Goal: Task Accomplishment & Management: Complete application form

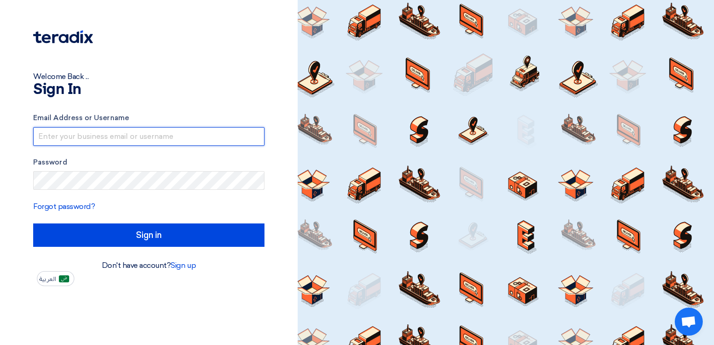
click at [178, 141] on input "text" at bounding box center [148, 136] width 231 height 19
type input "[EMAIL_ADDRESS][DOMAIN_NAME]"
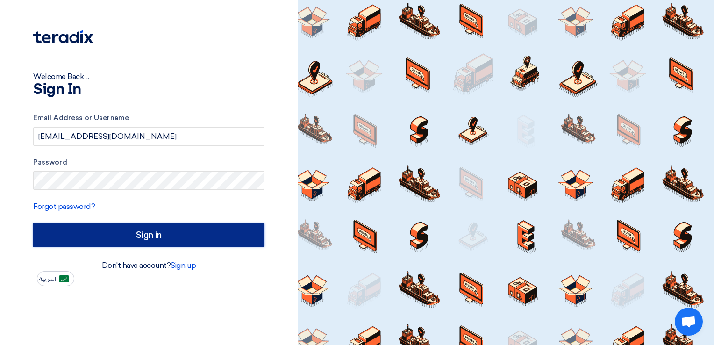
click at [151, 230] on input "Sign in" at bounding box center [148, 234] width 231 height 23
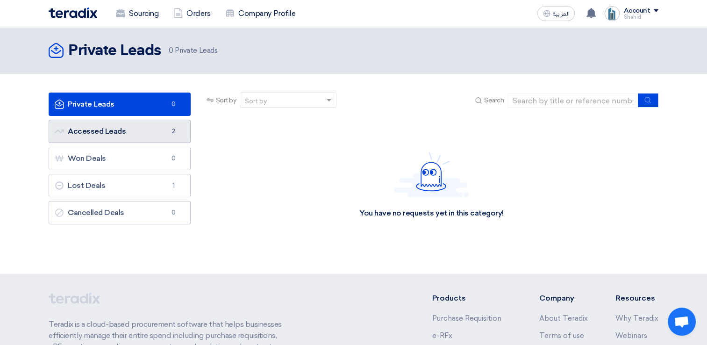
click at [138, 132] on link "Accessed Leads Accessed Leads 2" at bounding box center [120, 131] width 142 height 23
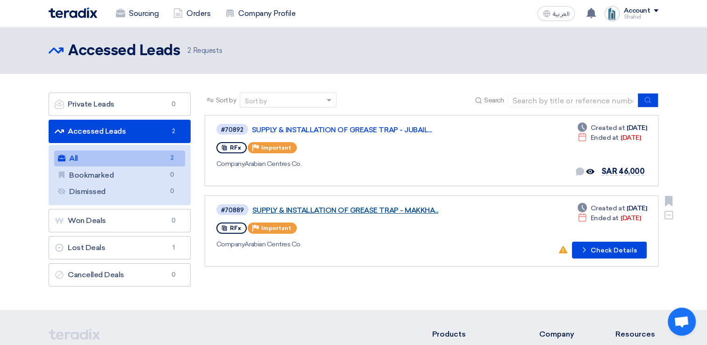
click at [421, 208] on link "SUPPLY & INSTALLATION OF GREASE TRAP - MAKKHA..." at bounding box center [369, 210] width 234 height 8
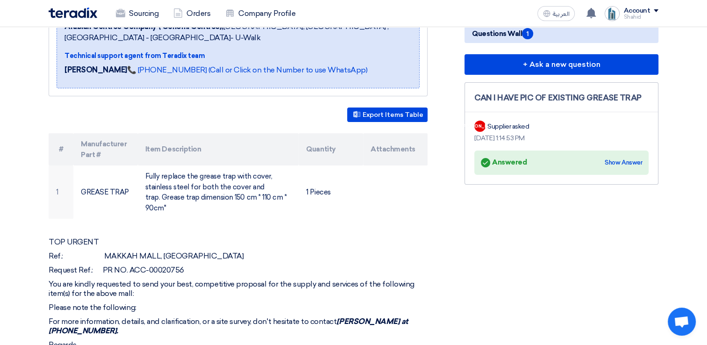
scroll to position [202, 0]
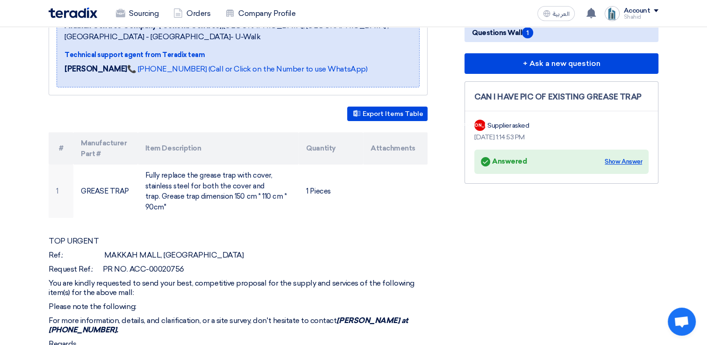
click at [619, 157] on div "Show Answer" at bounding box center [623, 161] width 37 height 9
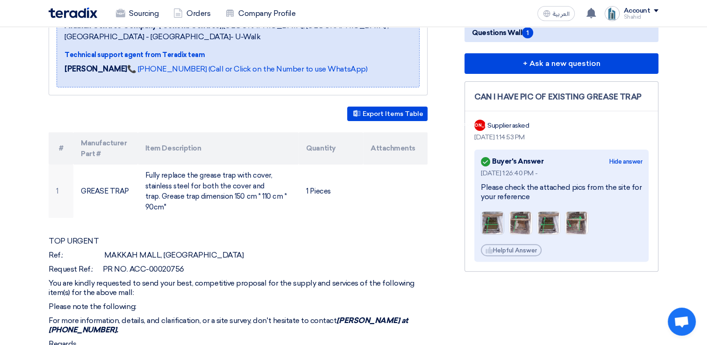
click at [488, 214] on img at bounding box center [492, 222] width 22 height 29
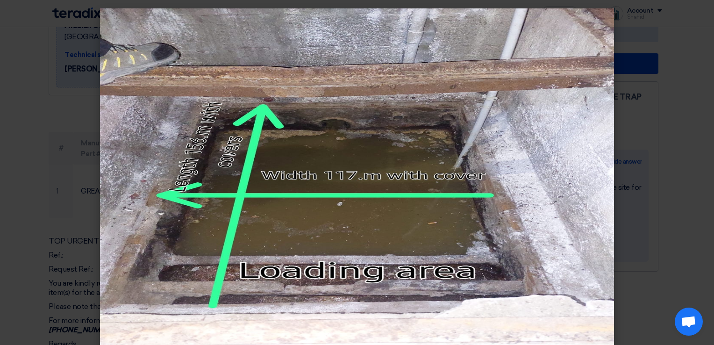
click at [686, 152] on modal-container at bounding box center [357, 172] width 714 height 345
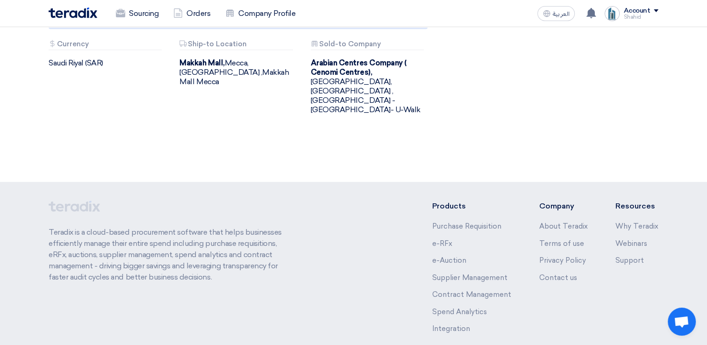
scroll to position [0, 0]
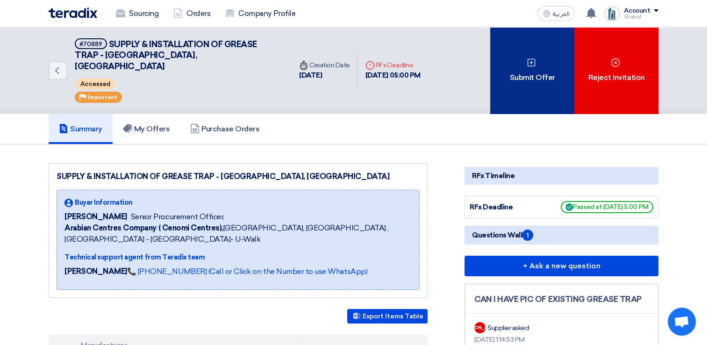
click at [529, 66] on div "Submit Offer" at bounding box center [532, 70] width 84 height 87
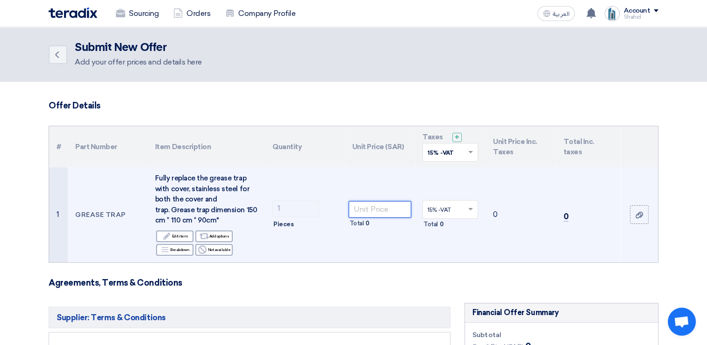
click at [374, 208] on input "number" at bounding box center [380, 209] width 63 height 17
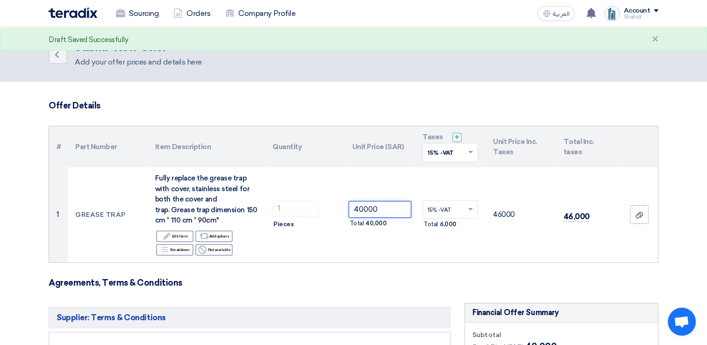
type input "40000"
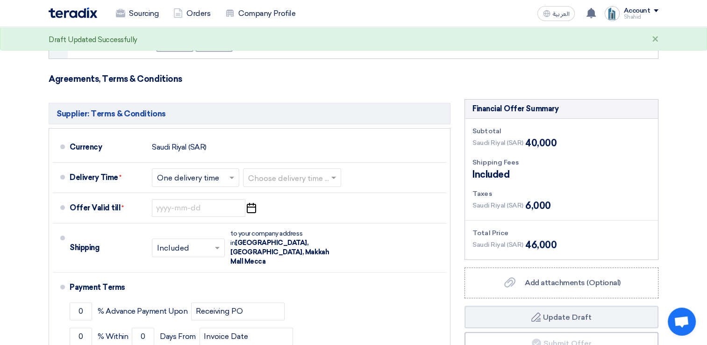
scroll to position [205, 0]
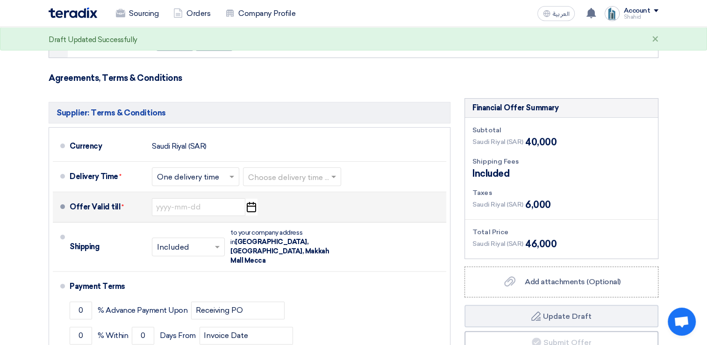
click at [250, 206] on icon "Pick a date" at bounding box center [251, 207] width 13 height 17
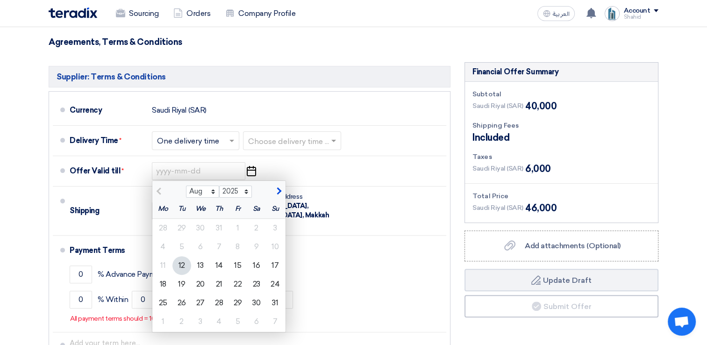
scroll to position [243, 0]
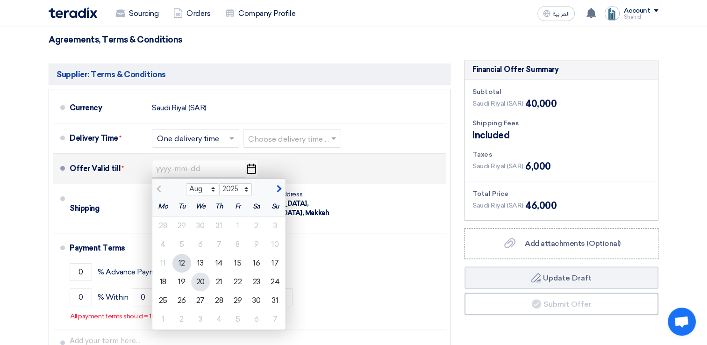
click at [195, 283] on div "20" at bounding box center [200, 281] width 19 height 19
type input "8/20/2025"
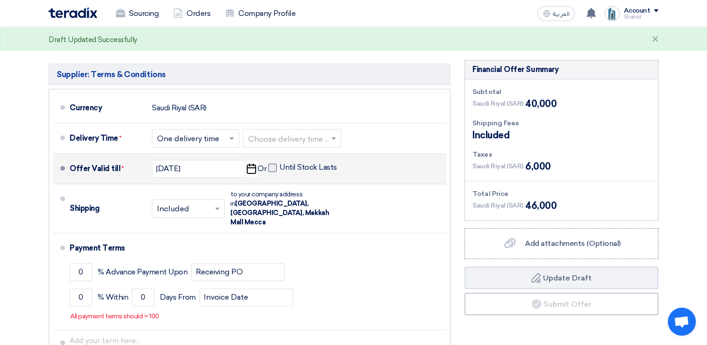
click at [274, 169] on span at bounding box center [272, 168] width 8 height 8
click at [279, 169] on input "Until Stock Lasts" at bounding box center [308, 172] width 59 height 18
checkbox input "true"
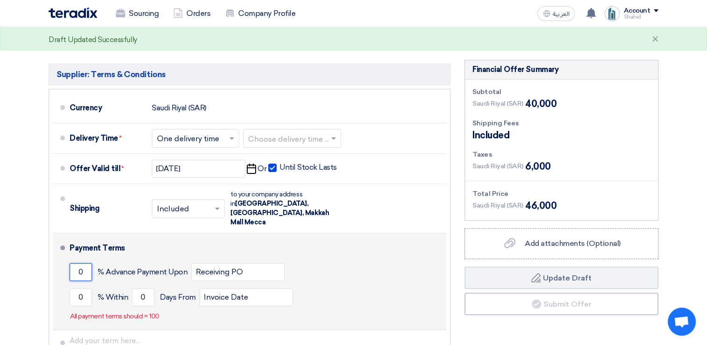
drag, startPoint x: 88, startPoint y: 262, endPoint x: 74, endPoint y: 263, distance: 14.0
click at [74, 263] on input "0" at bounding box center [81, 272] width 22 height 18
type input "4"
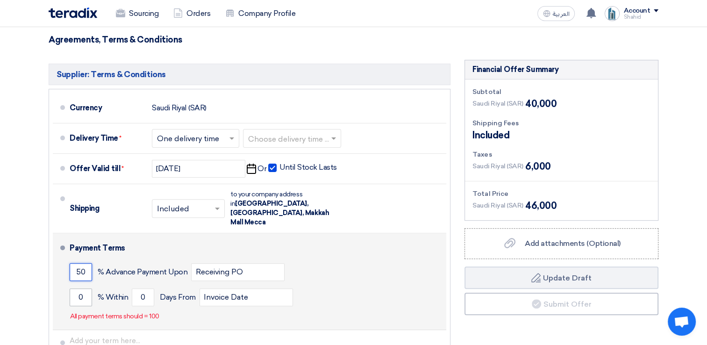
type input "50"
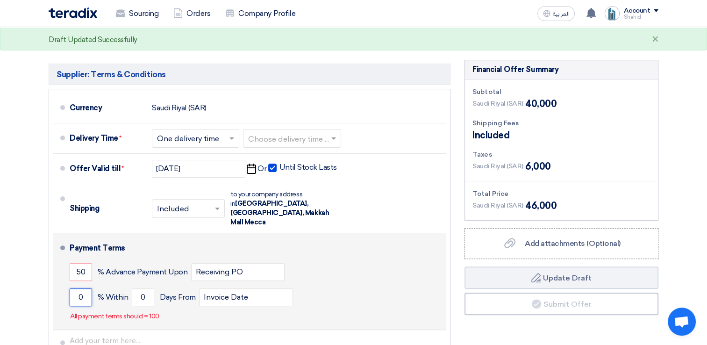
drag, startPoint x: 86, startPoint y: 287, endPoint x: 72, endPoint y: 287, distance: 14.0
click at [72, 288] on input "0" at bounding box center [81, 297] width 22 height 18
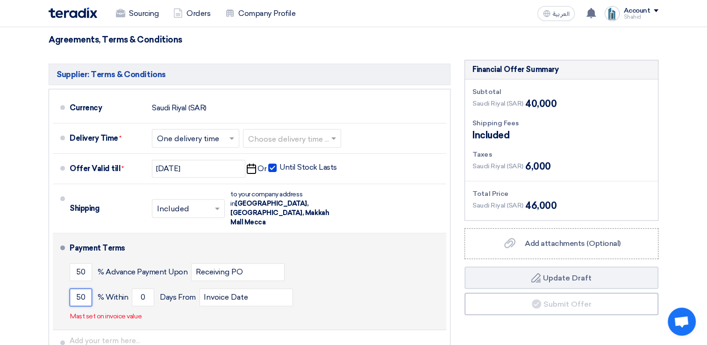
type input "50"
drag, startPoint x: 352, startPoint y: 255, endPoint x: 248, endPoint y: 281, distance: 107.8
click at [351, 259] on div "50 % Advance Payment Upon Receiving PO" at bounding box center [256, 271] width 373 height 25
click at [143, 288] on input "0" at bounding box center [143, 297] width 22 height 18
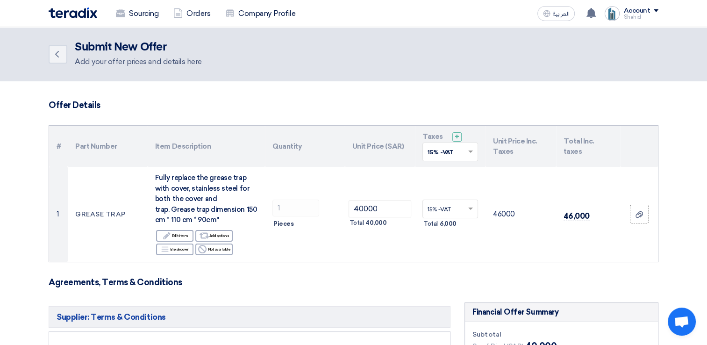
scroll to position [0, 0]
type input "10"
click at [57, 54] on icon "Back" at bounding box center [56, 54] width 11 height 11
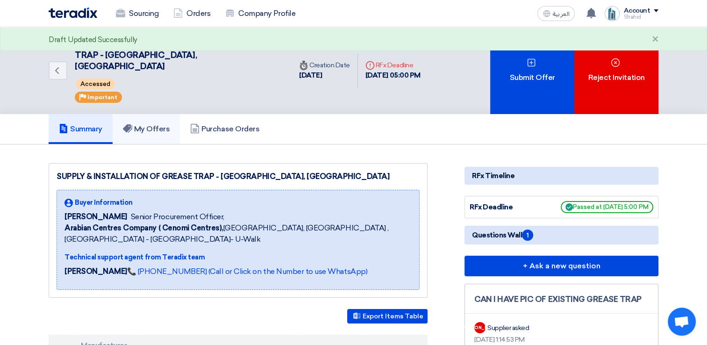
click at [146, 124] on h5 "My Offers" at bounding box center [146, 128] width 47 height 9
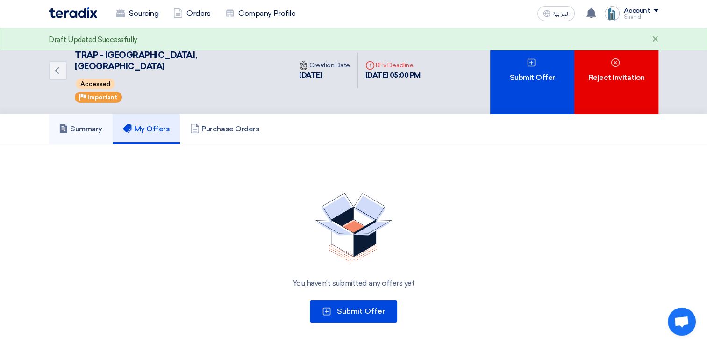
click at [93, 125] on link "Summary" at bounding box center [81, 129] width 64 height 30
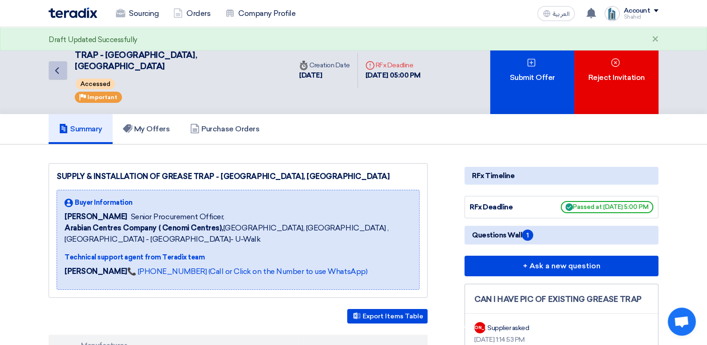
click at [59, 65] on icon "Back" at bounding box center [56, 70] width 11 height 11
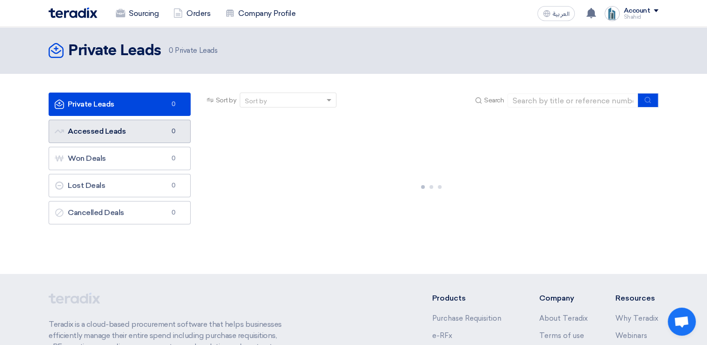
click at [118, 130] on link "Accessed Leads Accessed Leads 0" at bounding box center [120, 131] width 142 height 23
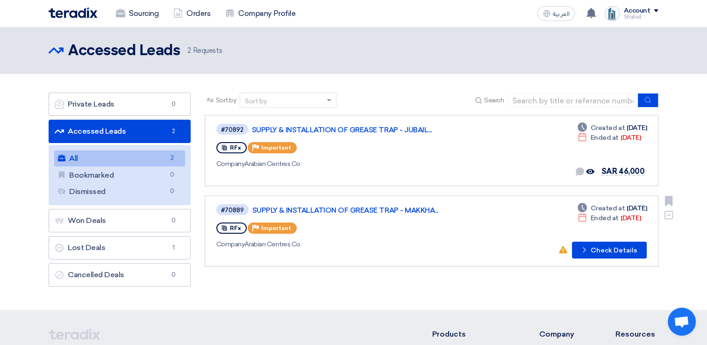
drag, startPoint x: 151, startPoint y: 159, endPoint x: 318, endPoint y: 201, distance: 171.9
click at [318, 201] on div "Private Leads Private Leads 0 Accessed Leads Accessed Leads 2 All All 2 Bookmar…" at bounding box center [354, 192] width 624 height 199
drag, startPoint x: 318, startPoint y: 201, endPoint x: 419, endPoint y: 171, distance: 105.1
click at [419, 171] on div "#70892 SUPPLY & INSTALLATION OF GREASE TRAP - JUBAIL... RFx Priority Important …" at bounding box center [351, 150] width 271 height 55
click at [398, 140] on div "RFx Priority Important" at bounding box center [351, 147] width 271 height 15
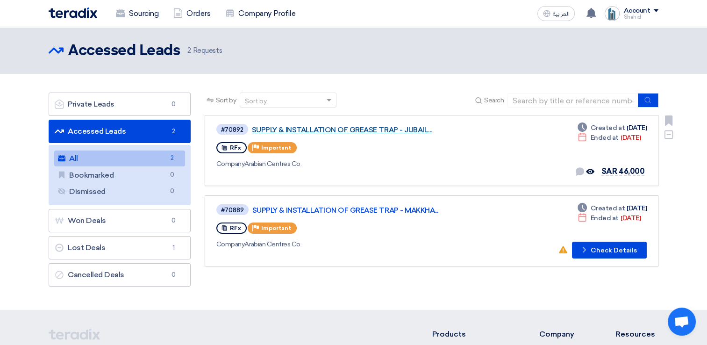
click at [395, 132] on link "SUPPLY & INSTALLATION OF GREASE TRAP - JUBAIL..." at bounding box center [369, 130] width 234 height 8
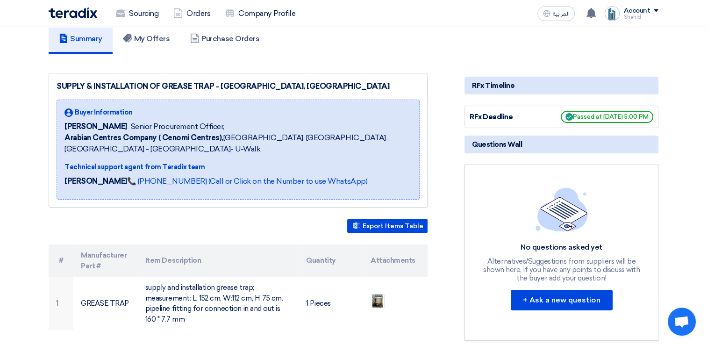
scroll to position [60, 0]
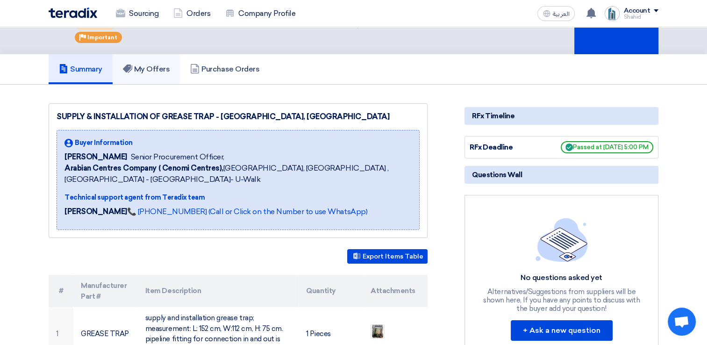
click at [157, 64] on h5 "My Offers" at bounding box center [146, 68] width 47 height 9
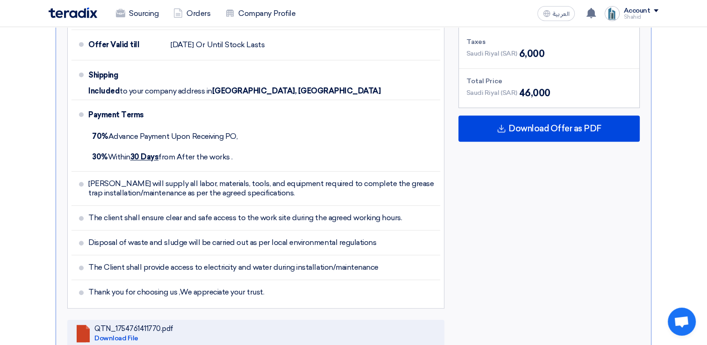
scroll to position [485, 0]
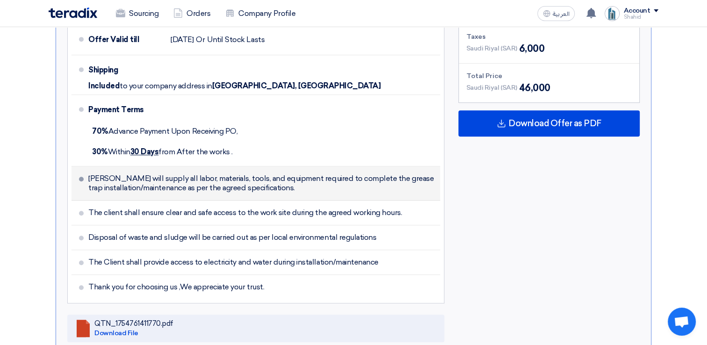
drag, startPoint x: 292, startPoint y: 177, endPoint x: 81, endPoint y: 159, distance: 211.5
click at [81, 166] on li "Bunyan will supply all labor, materials, tools, and equipment required to compl…" at bounding box center [255, 183] width 369 height 34
copy li "Bunyan will supply all labor, materials, tools, and equipment required to compl…"
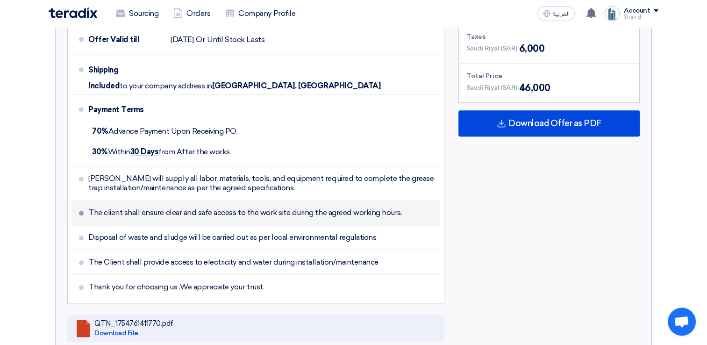
click at [368, 208] on span "The client shall ensure clear and safe access to the work site during the agree…" at bounding box center [244, 212] width 313 height 9
copy ul "The client shall ensure clear and safe access to the work site during the agree…"
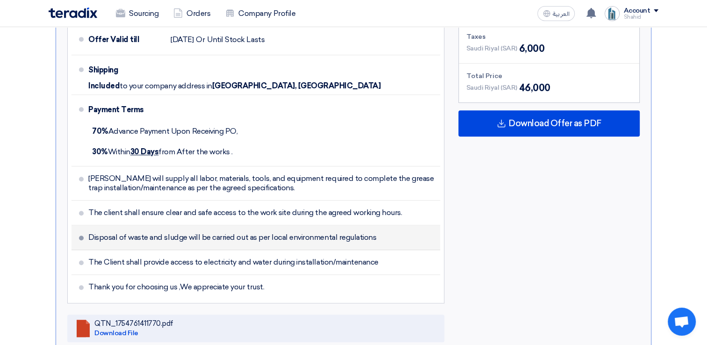
click at [337, 233] on span "Disposal of waste and sludge will be carried out as per local environmental reg…" at bounding box center [232, 237] width 288 height 9
drag, startPoint x: 337, startPoint y: 226, endPoint x: 316, endPoint y: 221, distance: 21.2
click at [316, 233] on span "Disposal of waste and sludge will be carried out as per local environmental reg…" at bounding box center [232, 237] width 288 height 9
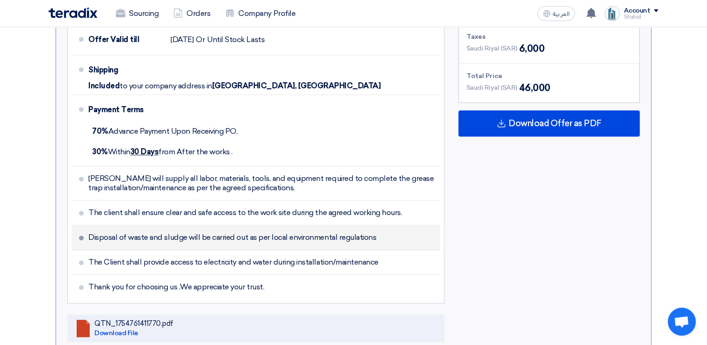
drag, startPoint x: 316, startPoint y: 221, endPoint x: 280, endPoint y: 221, distance: 36.0
click at [280, 233] on span "Disposal of waste and sludge will be carried out as per local environmental reg…" at bounding box center [232, 237] width 288 height 9
copy ul "Disposal of waste and sludge will be carried out as per local environmental reg…"
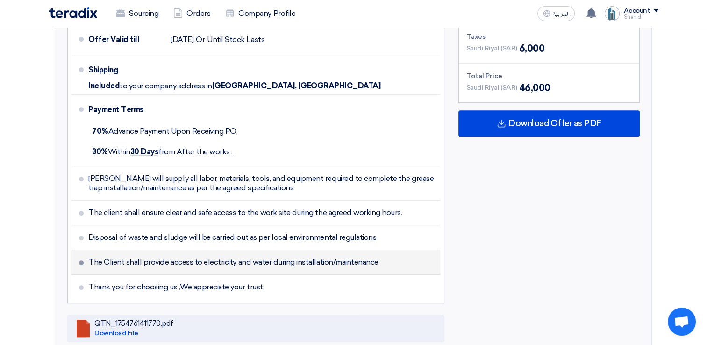
click at [303, 257] on span "The Client shall provide access to electricity and water during installation/ma…" at bounding box center [233, 261] width 290 height 9
copy ul "The Client shall provide access to electricity and water during installation/ma…"
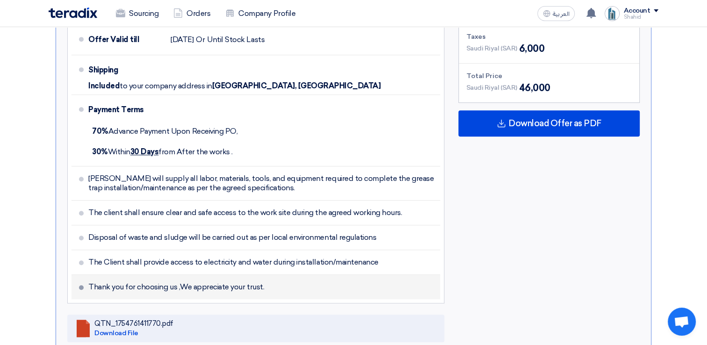
click at [229, 282] on span "Thank you for choosing us ,We appreciate your trust." at bounding box center [176, 286] width 176 height 9
copy div "Thank you for choosing us ,We appreciate your trust."
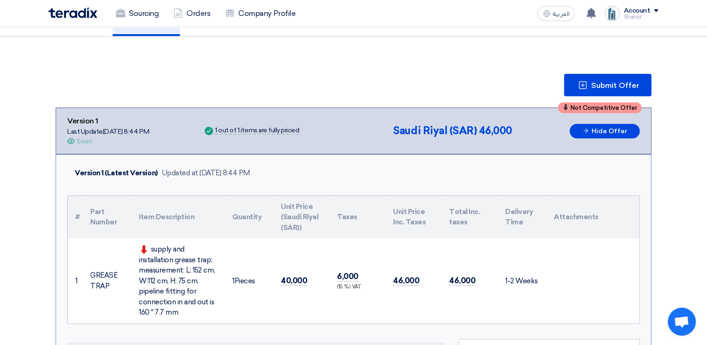
scroll to position [0, 0]
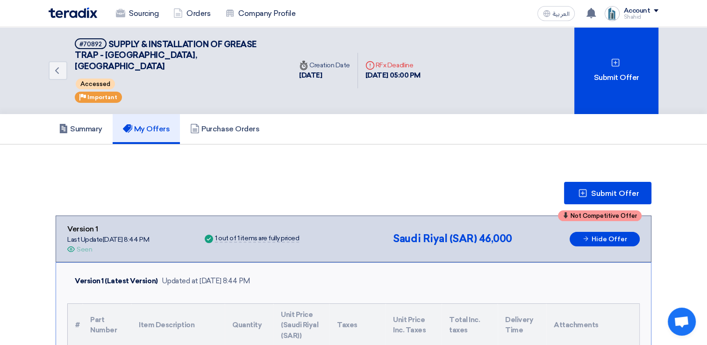
click at [58, 76] on div "Back #70892 SUPPLY & INSTALLATION OF GREASE TRAP - JUBAIL MALL, JUBAIL Accessed…" at bounding box center [170, 70] width 243 height 87
click at [58, 65] on icon "Back" at bounding box center [56, 70] width 11 height 11
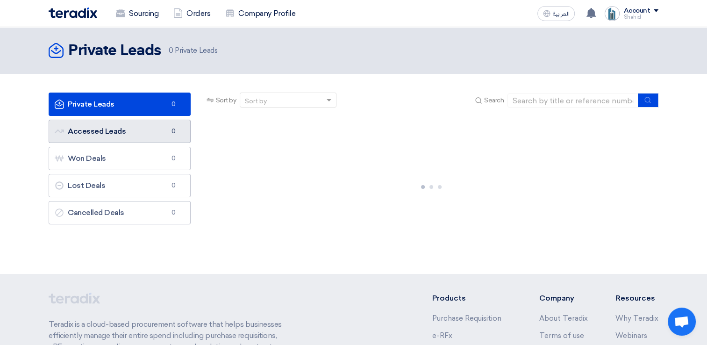
click at [124, 131] on link "Accessed Leads Accessed Leads 0" at bounding box center [120, 131] width 142 height 23
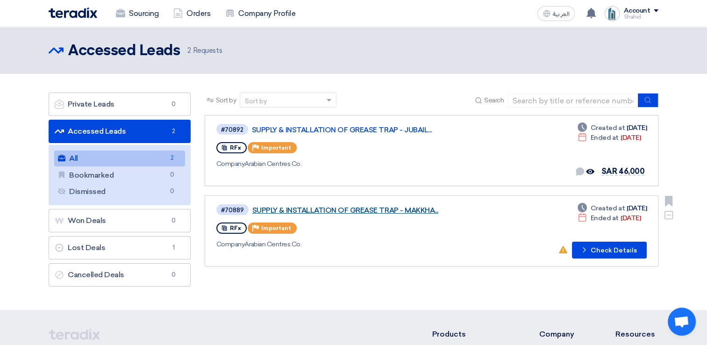
click at [419, 208] on link "SUPPLY & INSTALLATION OF GREASE TRAP - MAKKHA..." at bounding box center [369, 210] width 234 height 8
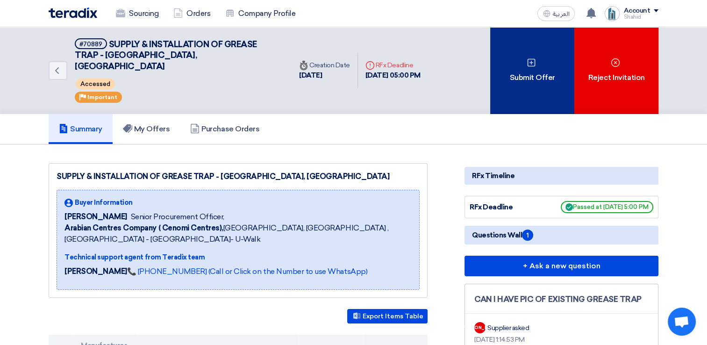
click at [547, 78] on div "Submit Offer" at bounding box center [532, 70] width 84 height 87
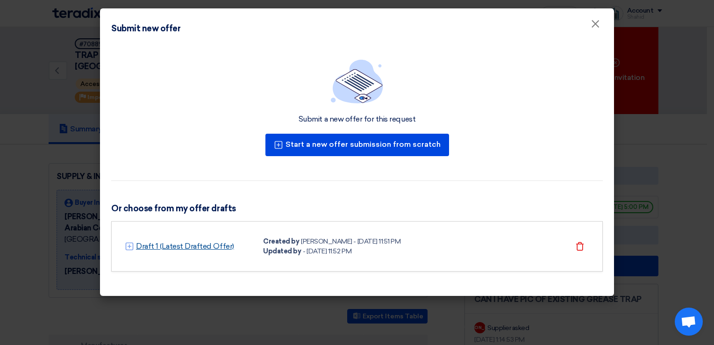
click at [213, 249] on link "Draft 1 (Latest Drafted Offer)" at bounding box center [185, 246] width 98 height 11
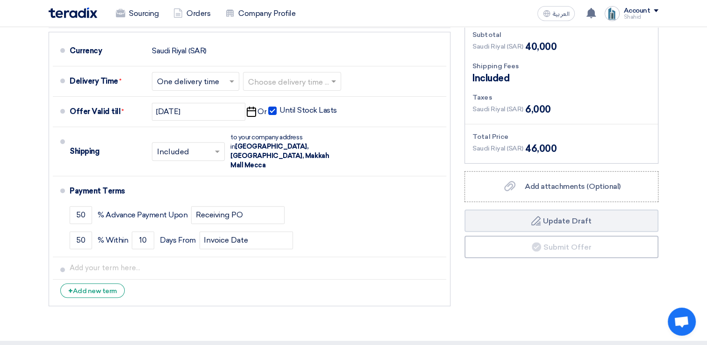
scroll to position [310, 0]
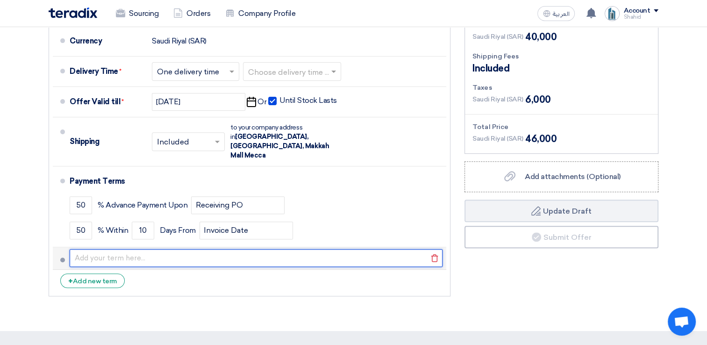
click at [156, 249] on input "text" at bounding box center [256, 258] width 373 height 18
type input "Bunyan will supply all labor, materials, tools, and equipment required to compl…"
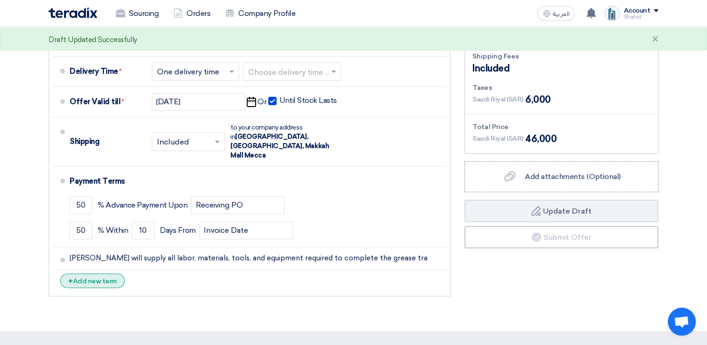
click at [108, 273] on div "+ Add new term" at bounding box center [92, 280] width 64 height 14
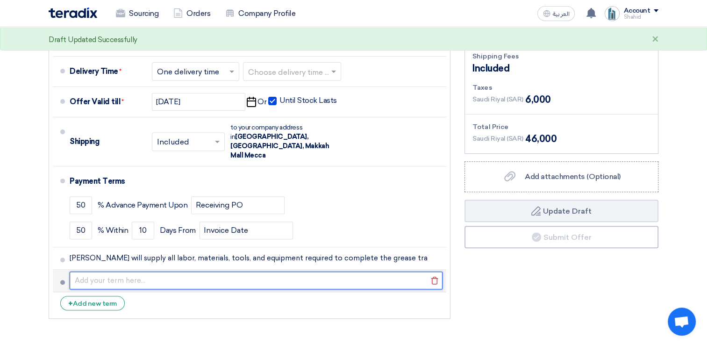
click at [128, 271] on input "text" at bounding box center [256, 280] width 373 height 18
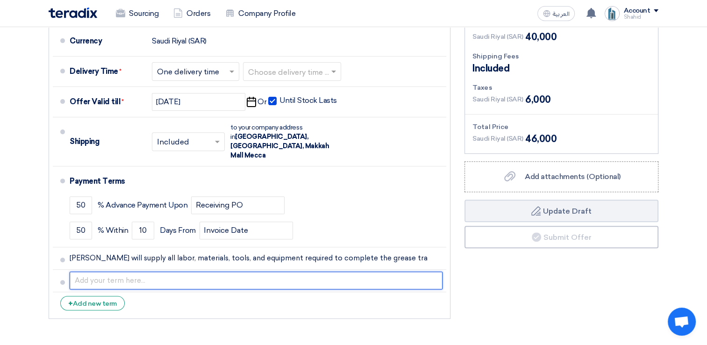
paste input "• The client shall ensure clear and safe access to the work site during the agr…"
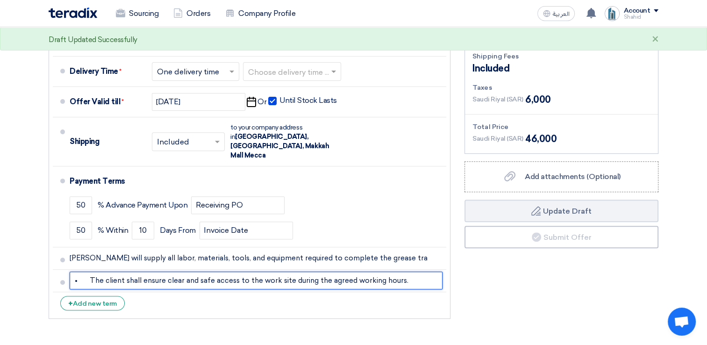
drag, startPoint x: 85, startPoint y: 269, endPoint x: 22, endPoint y: 264, distance: 62.7
click at [22, 264] on section "Offer Details # Part Number Item Description Quantity Unit Price (SAR) Taxes + …" at bounding box center [353, 62] width 707 height 581
type input "The client shall ensure clear and safe access to the work site during the agree…"
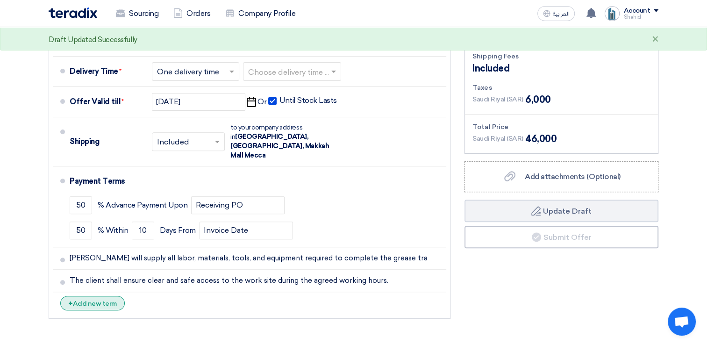
click at [90, 296] on div "+ Add new term" at bounding box center [92, 303] width 64 height 14
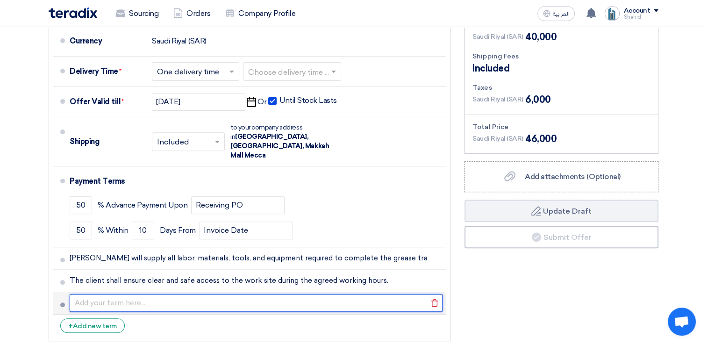
click at [288, 294] on input "text" at bounding box center [256, 303] width 373 height 18
paste input "• Disposal of waste and sludge will be carried out as per local environmental r…"
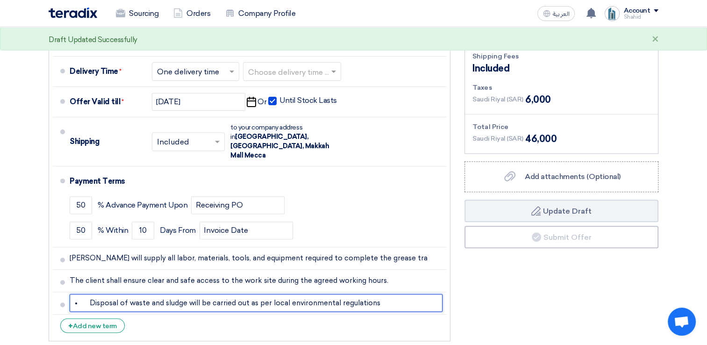
drag, startPoint x: 89, startPoint y: 289, endPoint x: 0, endPoint y: 286, distance: 88.8
click at [0, 286] on section "Offer Details # Part Number Item Description Quantity Unit Price (SAR) Taxes + …" at bounding box center [353, 74] width 707 height 604
type input "Disposal of waste and sludge will be carried out as per local environmental reg…"
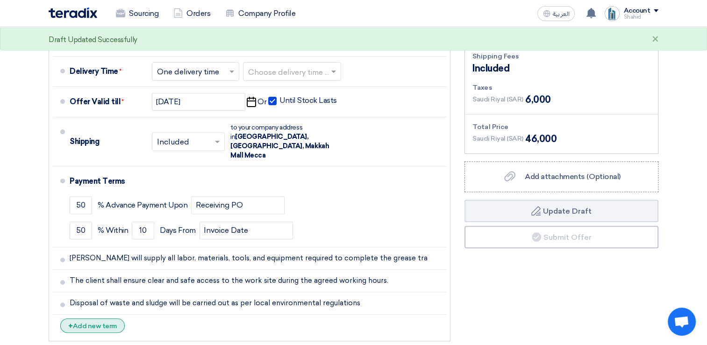
click at [99, 318] on div "+ Add new term" at bounding box center [92, 325] width 64 height 14
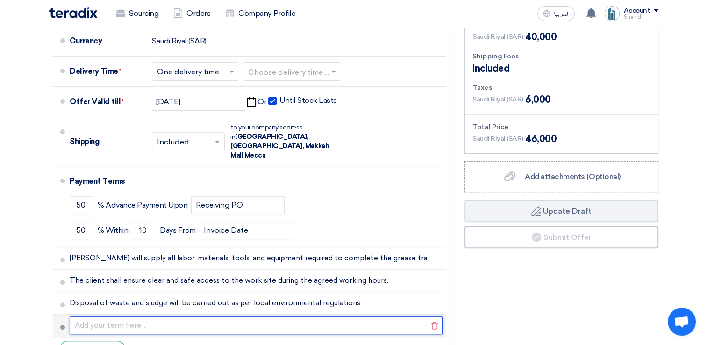
click at [219, 316] on input "text" at bounding box center [256, 325] width 373 height 18
paste input "• The Client shall provide access to electricity and water during installation/…"
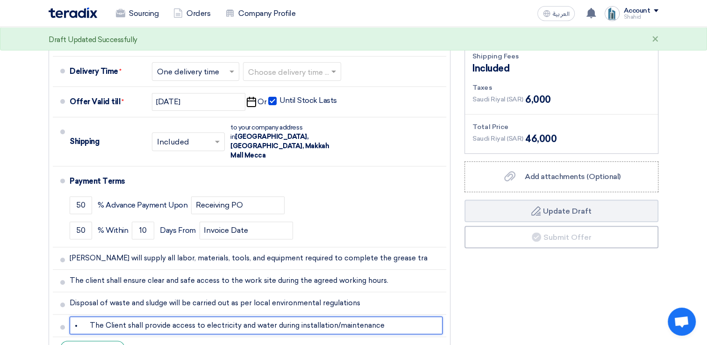
drag, startPoint x: 90, startPoint y: 315, endPoint x: 34, endPoint y: 304, distance: 57.5
click at [34, 304] on section "Offer Details # Part Number Item Description Quantity Unit Price (SAR) Taxes + …" at bounding box center [353, 85] width 707 height 626
click at [91, 316] on input "• The Client shall provide access to electricity and water during installation/…" at bounding box center [256, 325] width 373 height 18
drag, startPoint x: 88, startPoint y: 313, endPoint x: 18, endPoint y: 308, distance: 69.8
click at [18, 308] on section "Offer Details # Part Number Item Description Quantity Unit Price (SAR) Taxes + …" at bounding box center [353, 85] width 707 height 626
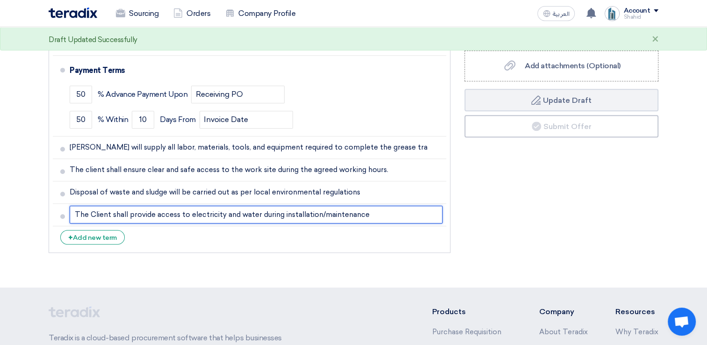
scroll to position [465, 0]
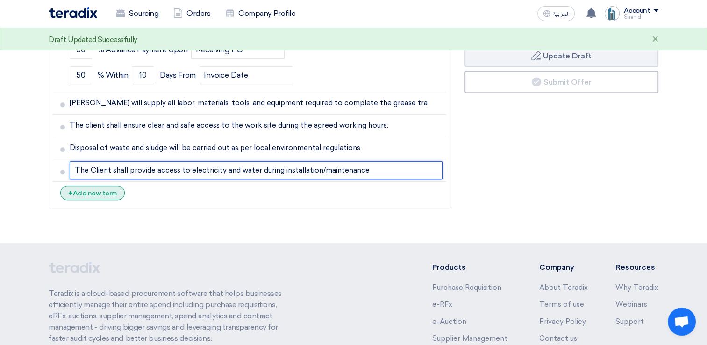
type input "The Client shall provide access to electricity and water during installation/ma…"
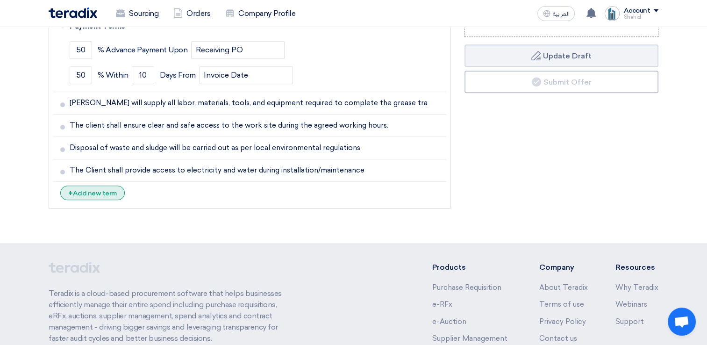
click at [118, 185] on div "+ Add new term" at bounding box center [92, 192] width 64 height 14
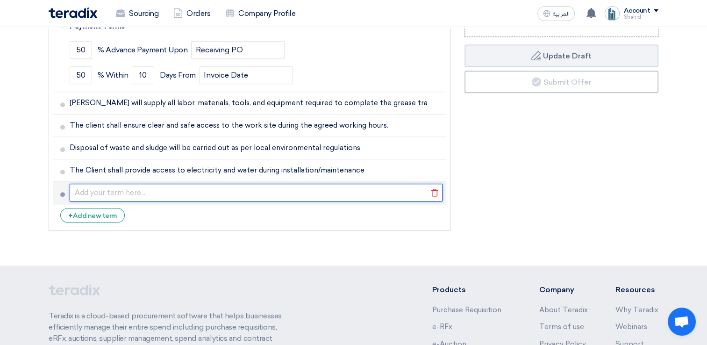
click at [202, 188] on input "text" at bounding box center [256, 193] width 373 height 18
paste input "• Thank you for choosing us ,We appreciate your trust."
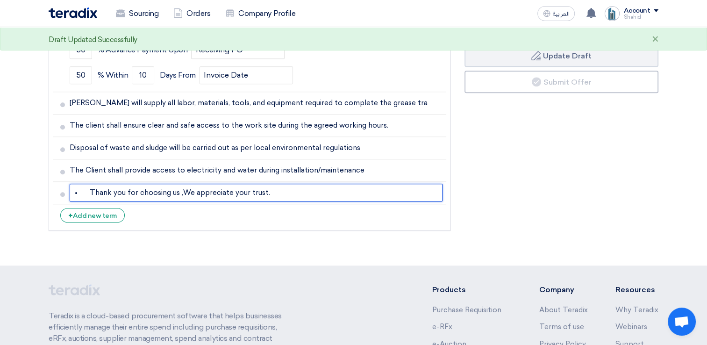
drag, startPoint x: 87, startPoint y: 180, endPoint x: 40, endPoint y: 176, distance: 47.8
type input "Thank you for choosing us ,We appreciate your trust."
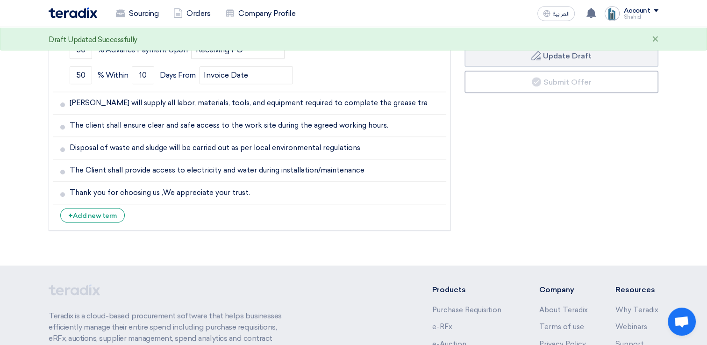
click at [637, 210] on div "Financial Offer Summary Subtotal Saudi Riyal (SAR) 40,000 Shipping Fees" at bounding box center [561, 37] width 208 height 398
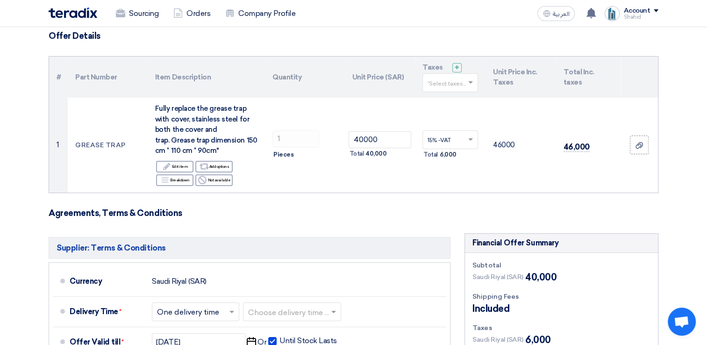
scroll to position [0, 0]
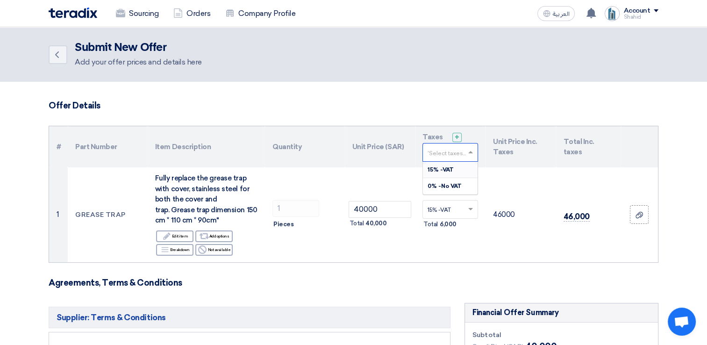
click at [459, 156] on input "text" at bounding box center [445, 153] width 36 height 15
click at [445, 175] on div "15% -VAT" at bounding box center [450, 170] width 55 height 16
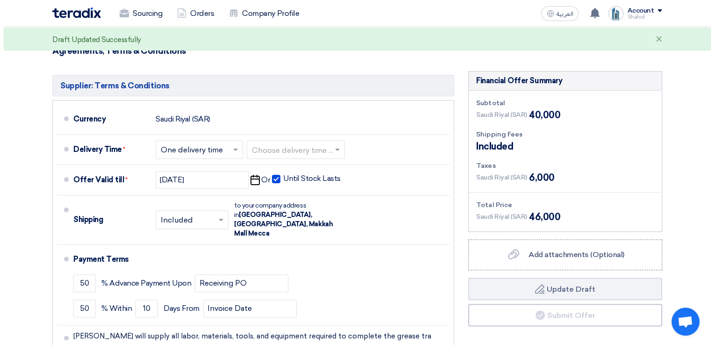
scroll to position [231, 0]
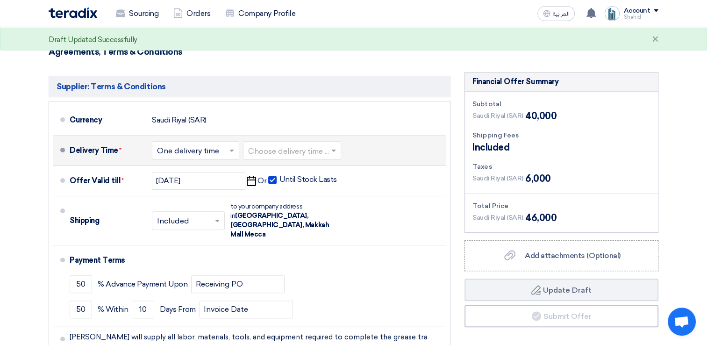
click at [206, 149] on input "text" at bounding box center [196, 151] width 78 height 14
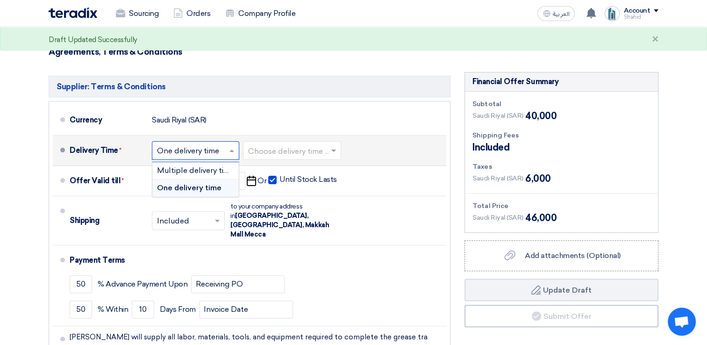
click at [213, 191] on span "One delivery time" at bounding box center [189, 187] width 64 height 9
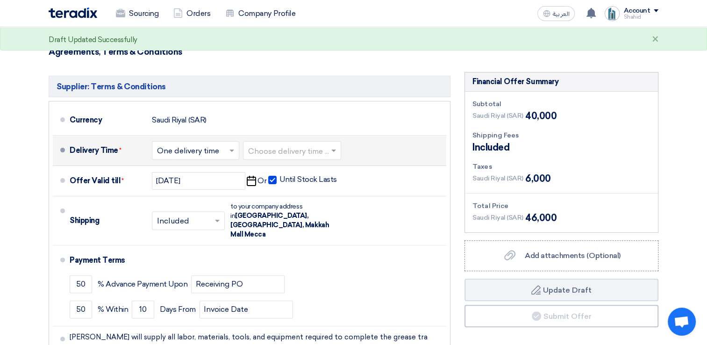
click at [298, 154] on input "text" at bounding box center [292, 151] width 89 height 14
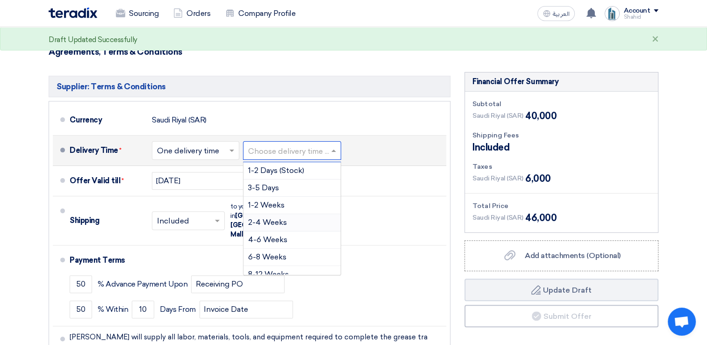
click at [285, 219] on span "2-4 Weeks" at bounding box center [267, 222] width 39 height 9
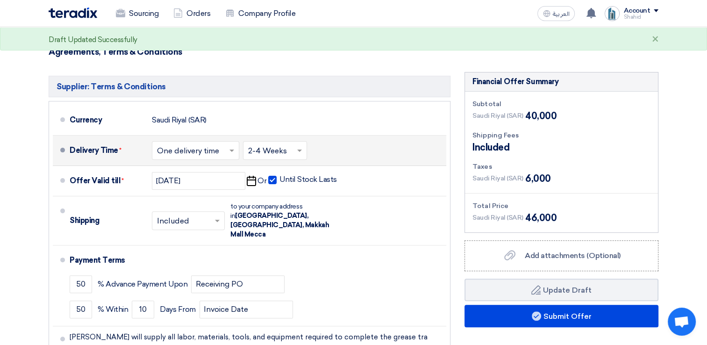
click at [386, 146] on div "Delivery Time * Choose delivery time ... × One delivery time × Choose delivery …" at bounding box center [256, 150] width 373 height 22
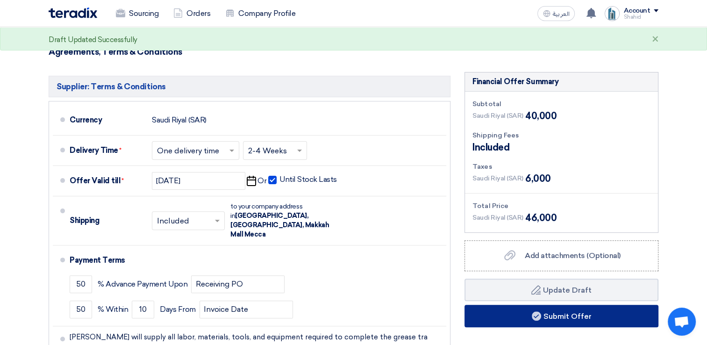
click at [561, 317] on button "Submit Offer" at bounding box center [561, 316] width 194 height 22
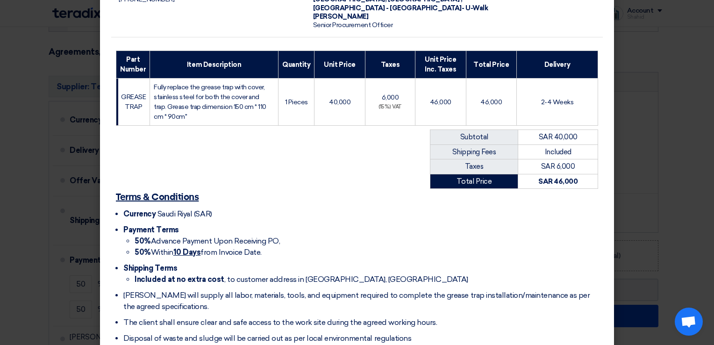
scroll to position [182, 0]
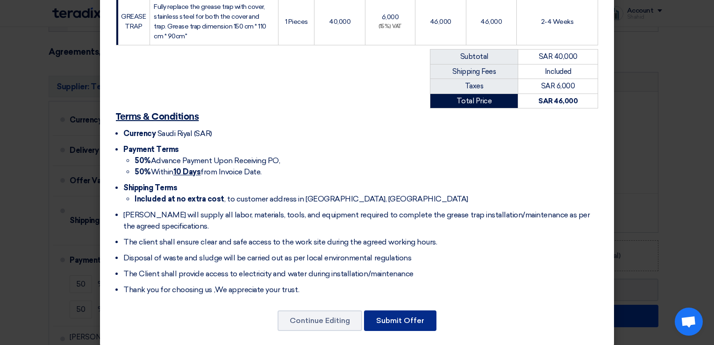
click at [411, 310] on button "Submit Offer" at bounding box center [400, 320] width 72 height 21
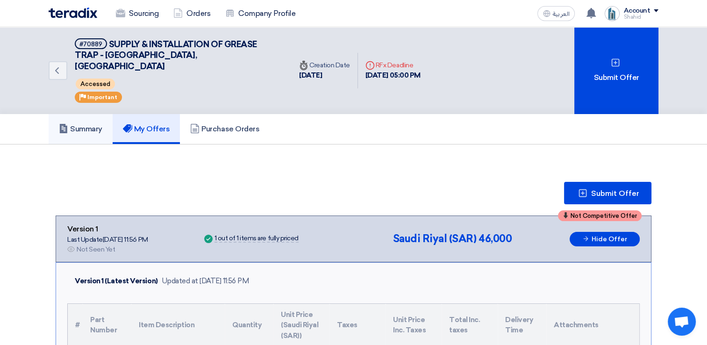
click at [78, 124] on h5 "Summary" at bounding box center [80, 128] width 43 height 9
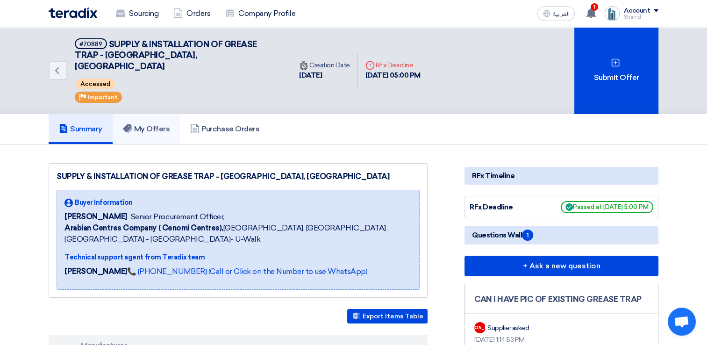
click at [163, 124] on h5 "My Offers" at bounding box center [146, 128] width 47 height 9
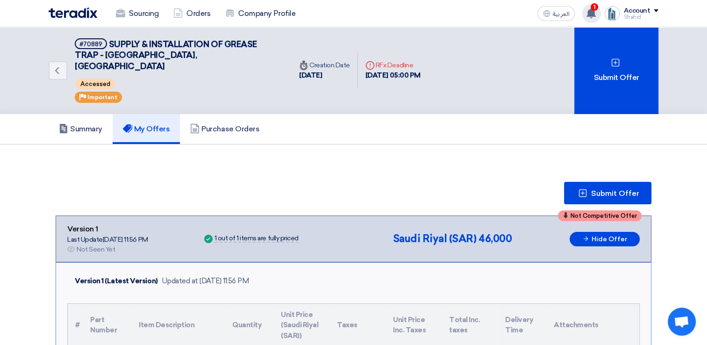
click at [592, 10] on use at bounding box center [590, 13] width 9 height 10
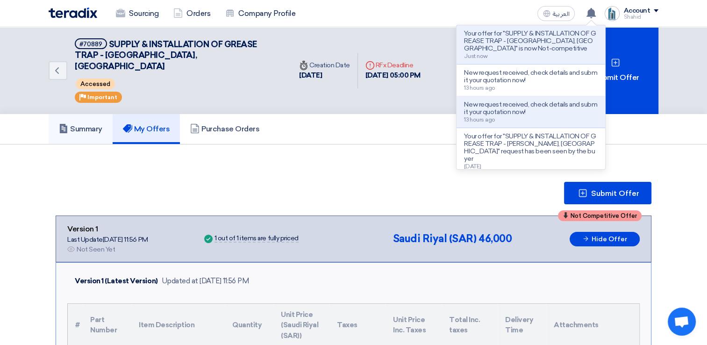
click at [93, 124] on h5 "Summary" at bounding box center [80, 128] width 43 height 9
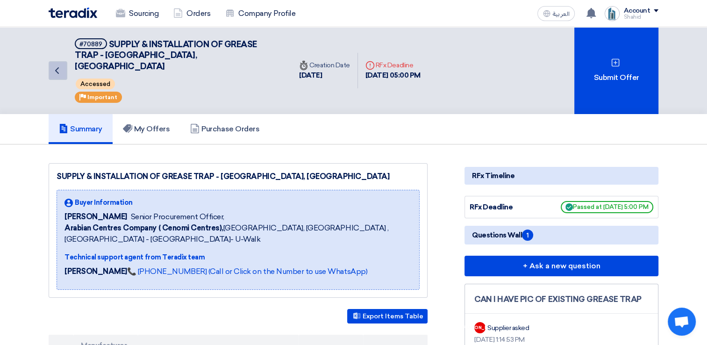
click at [57, 68] on icon "Back" at bounding box center [56, 70] width 11 height 11
